Goal: Find contact information: Find contact information

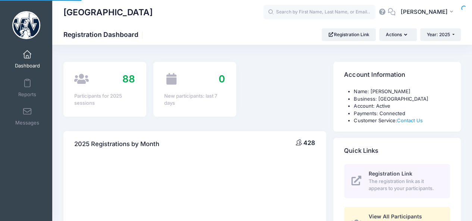
select select
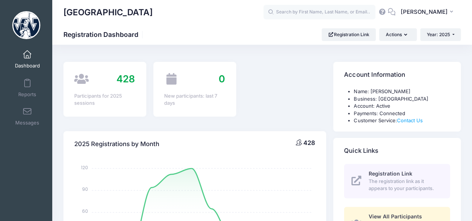
click at [27, 56] on span at bounding box center [27, 55] width 0 height 8
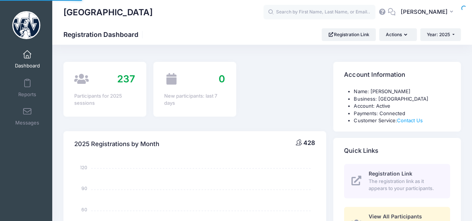
select select
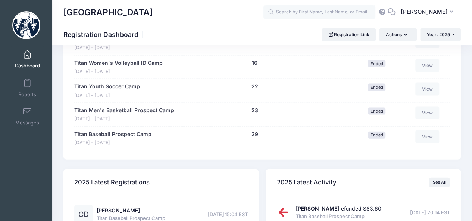
scroll to position [754, 0]
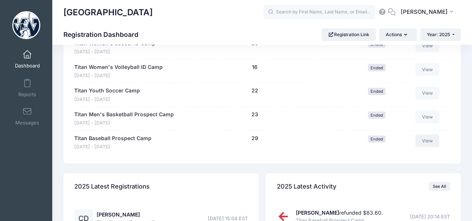
click at [429, 137] on link "View" at bounding box center [428, 141] width 24 height 13
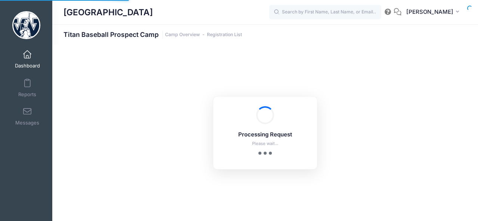
select select "10"
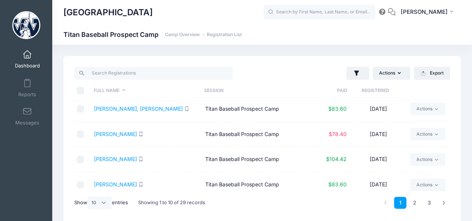
scroll to position [161, 0]
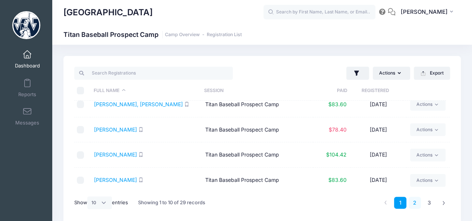
click at [417, 203] on link "2" at bounding box center [415, 203] width 12 height 12
click at [431, 204] on link "3" at bounding box center [429, 203] width 12 height 12
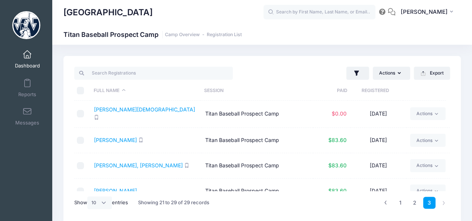
scroll to position [0, 0]
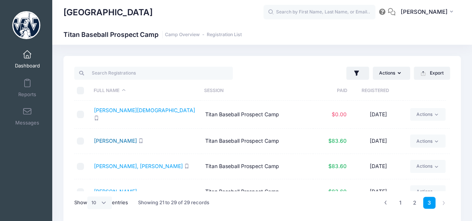
click at [109, 139] on link "[PERSON_NAME]" at bounding box center [115, 141] width 43 height 6
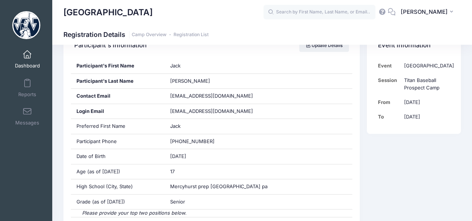
scroll to position [143, 0]
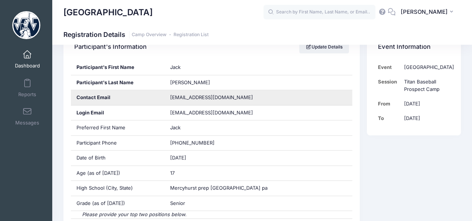
drag, startPoint x: 270, startPoint y: 94, endPoint x: 168, endPoint y: 97, distance: 102.3
click at [168, 97] on div "jstoker26@students.mpslakers.com" at bounding box center [259, 97] width 188 height 15
copy span "jstoker26@students.mpslakers.com"
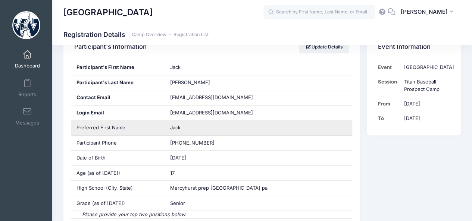
click at [265, 121] on div "Jack" at bounding box center [259, 128] width 188 height 15
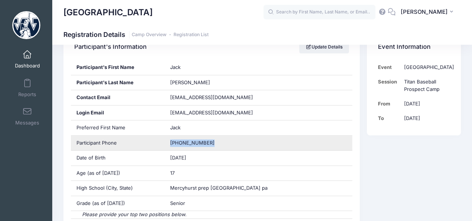
drag, startPoint x: 215, startPoint y: 139, endPoint x: 169, endPoint y: 145, distance: 46.4
click at [169, 145] on div "(814) 823-2168" at bounding box center [259, 143] width 188 height 15
copy span "(814) 823-2168"
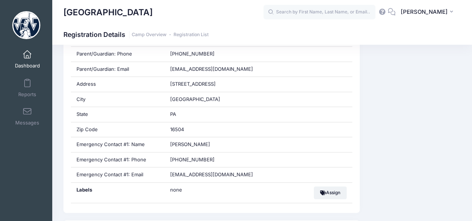
scroll to position [398, 0]
